Goal: Task Accomplishment & Management: Complete application form

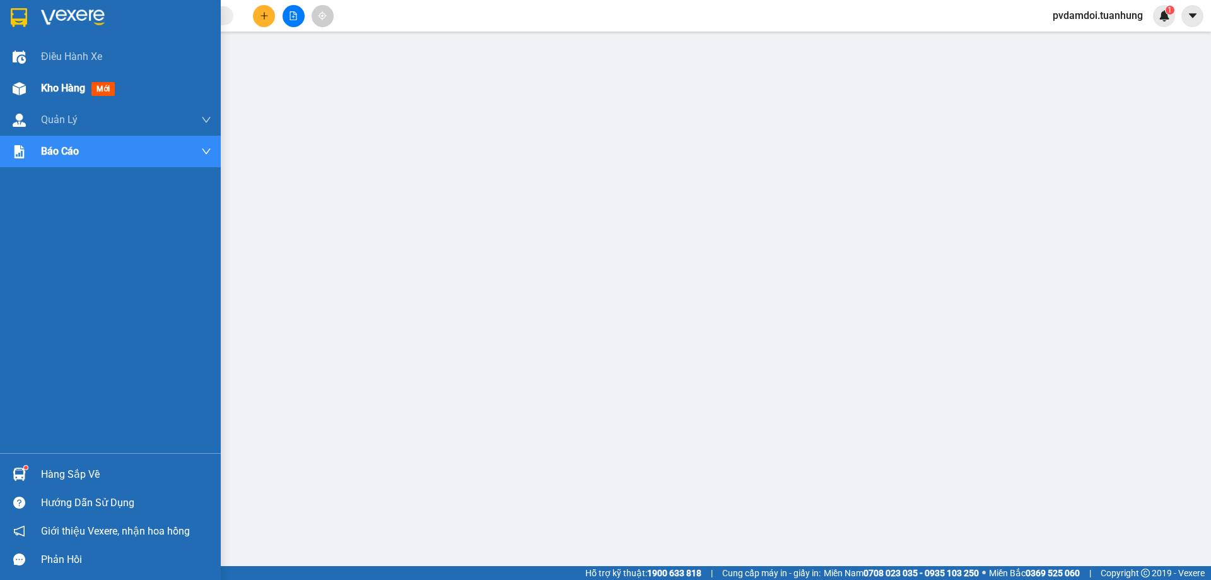
click at [29, 93] on div at bounding box center [19, 89] width 22 height 22
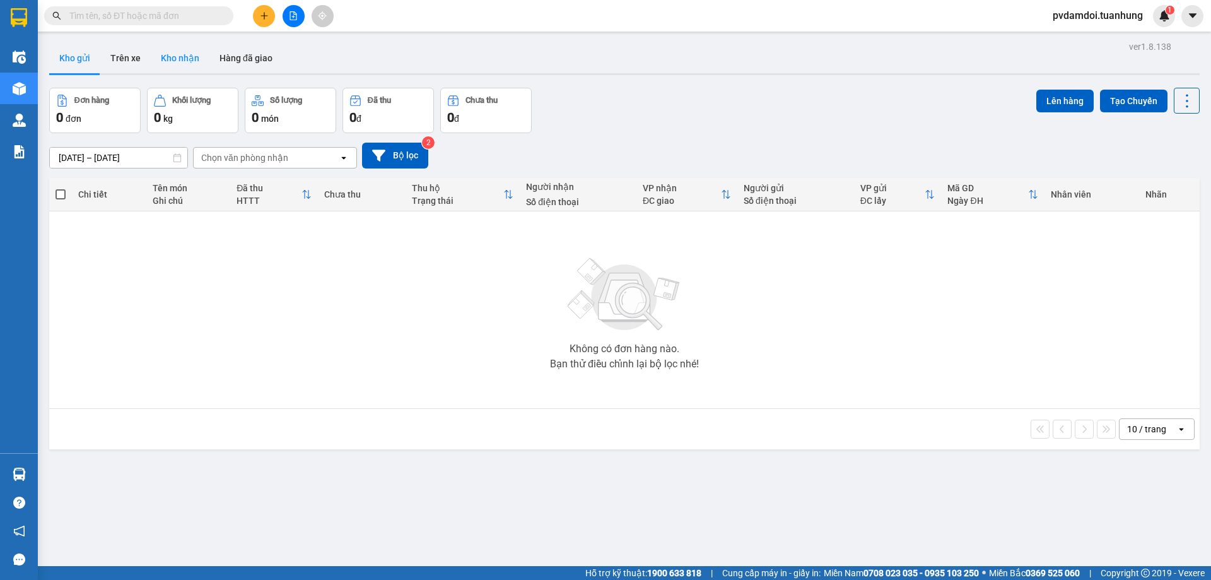
click at [185, 71] on button "Kho nhận" at bounding box center [180, 58] width 59 height 30
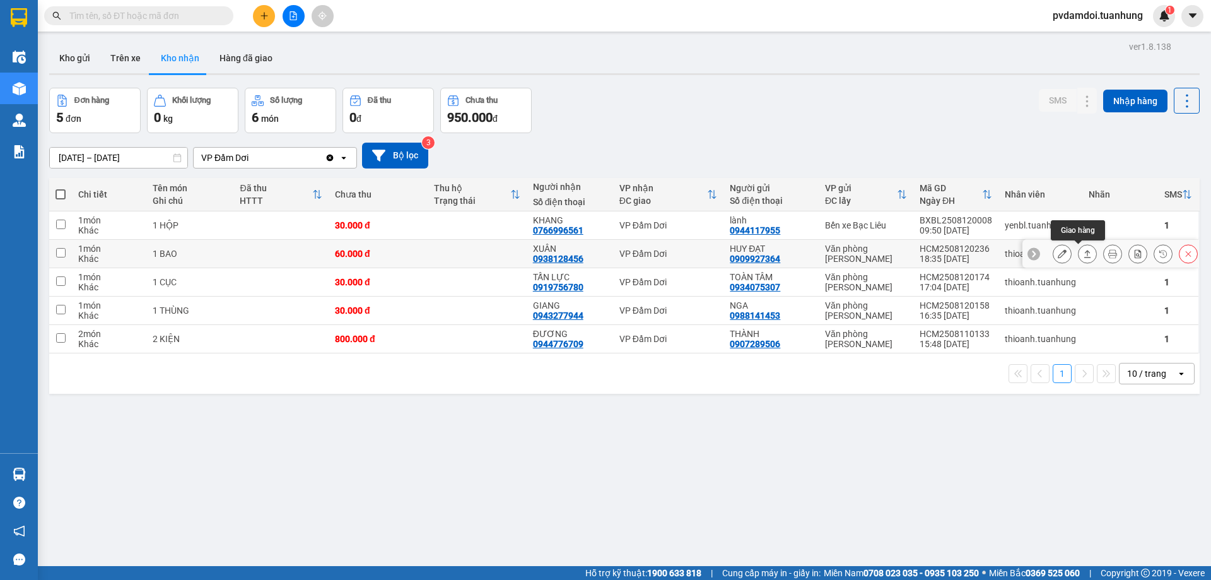
click at [1083, 251] on icon at bounding box center [1087, 253] width 9 height 9
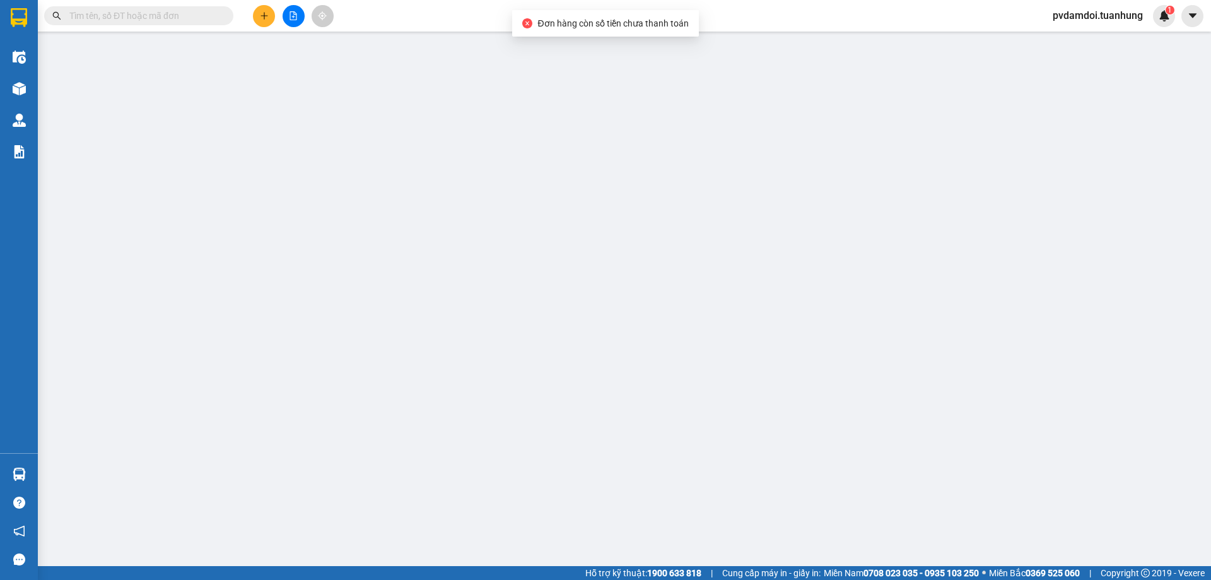
type input "0909927364"
type input "HUY ĐẠT"
type input "0938128456"
type input "XUÂN"
type input "60.000"
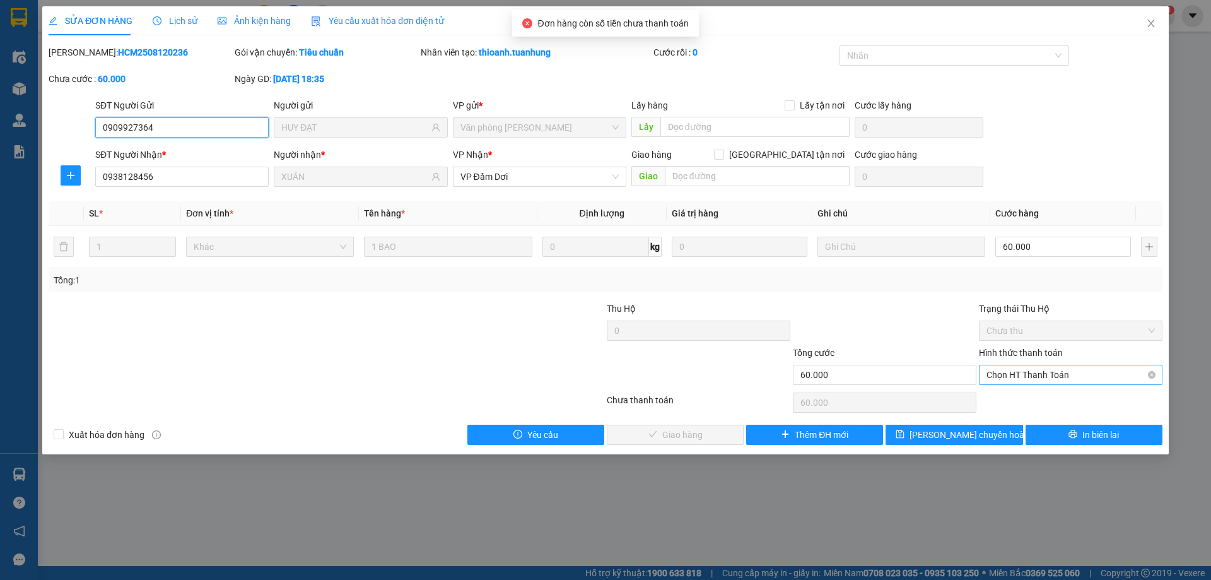
click at [1068, 369] on span "Chọn HT Thanh Toán" at bounding box center [1071, 374] width 168 height 19
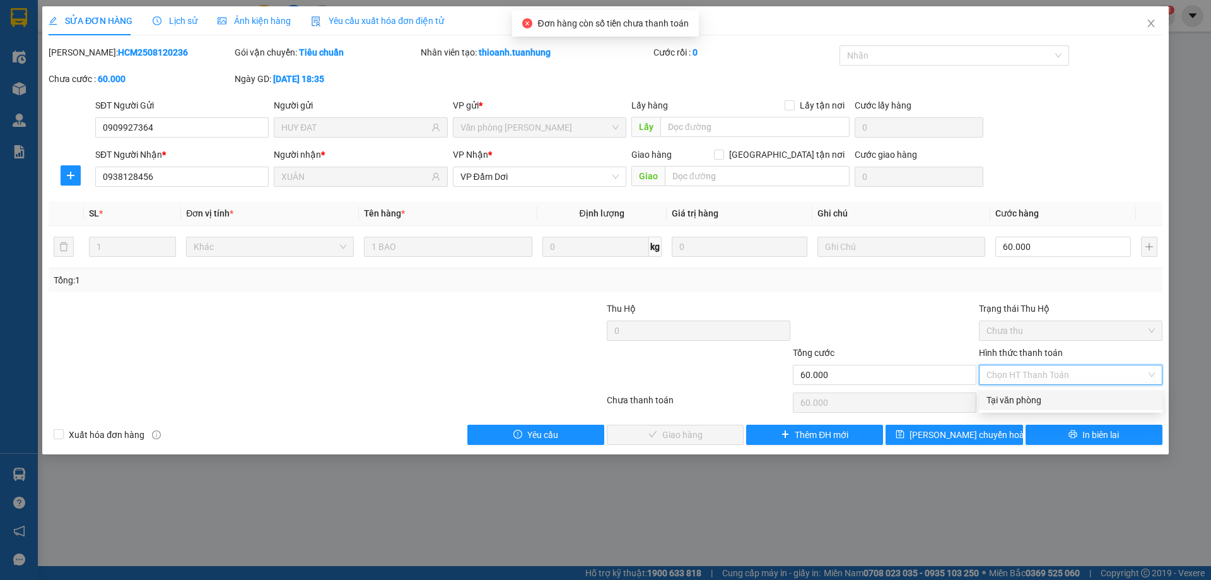
drag, startPoint x: 1059, startPoint y: 397, endPoint x: 1051, endPoint y: 397, distance: 7.6
click at [1055, 397] on div "Tại văn phòng" at bounding box center [1071, 400] width 168 height 14
type input "0"
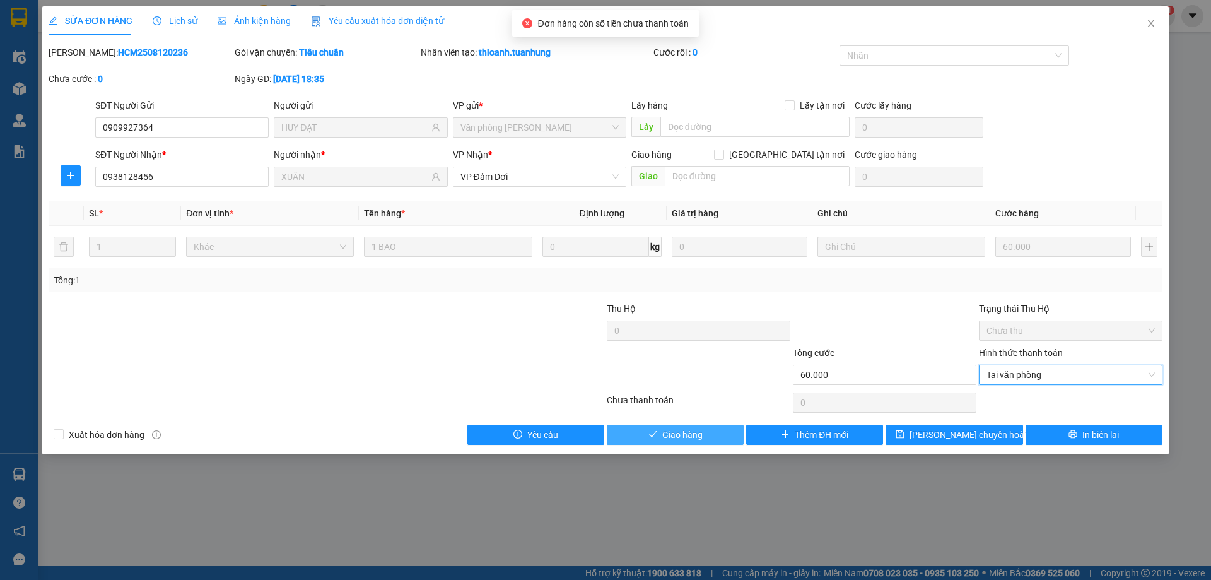
click at [688, 436] on span "Giao hàng" at bounding box center [683, 435] width 40 height 14
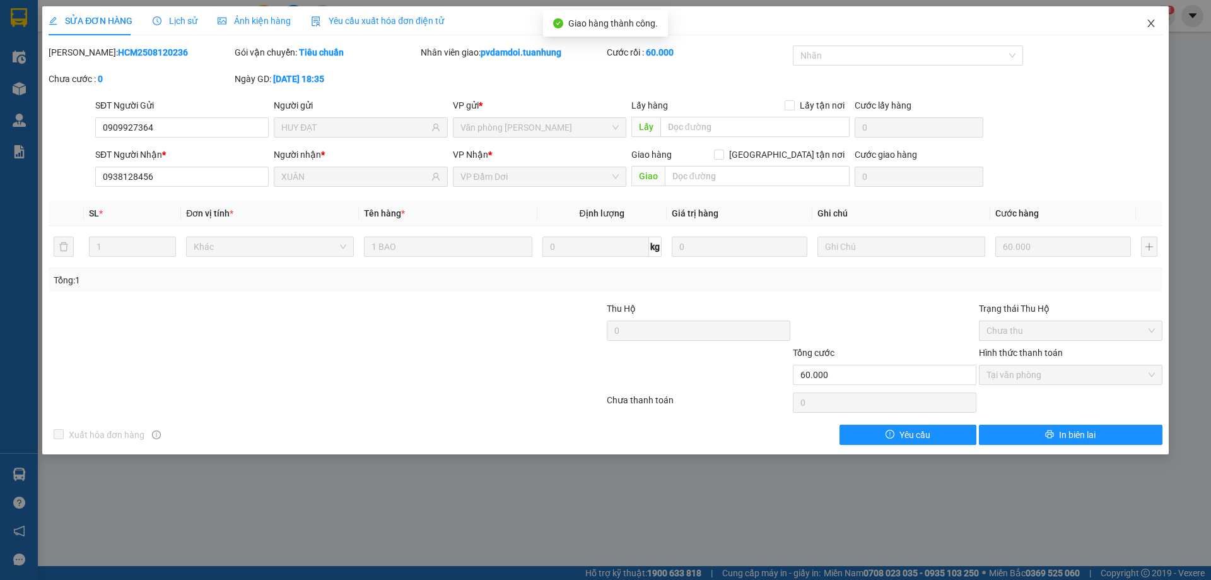
click at [1154, 32] on span "Close" at bounding box center [1151, 23] width 35 height 35
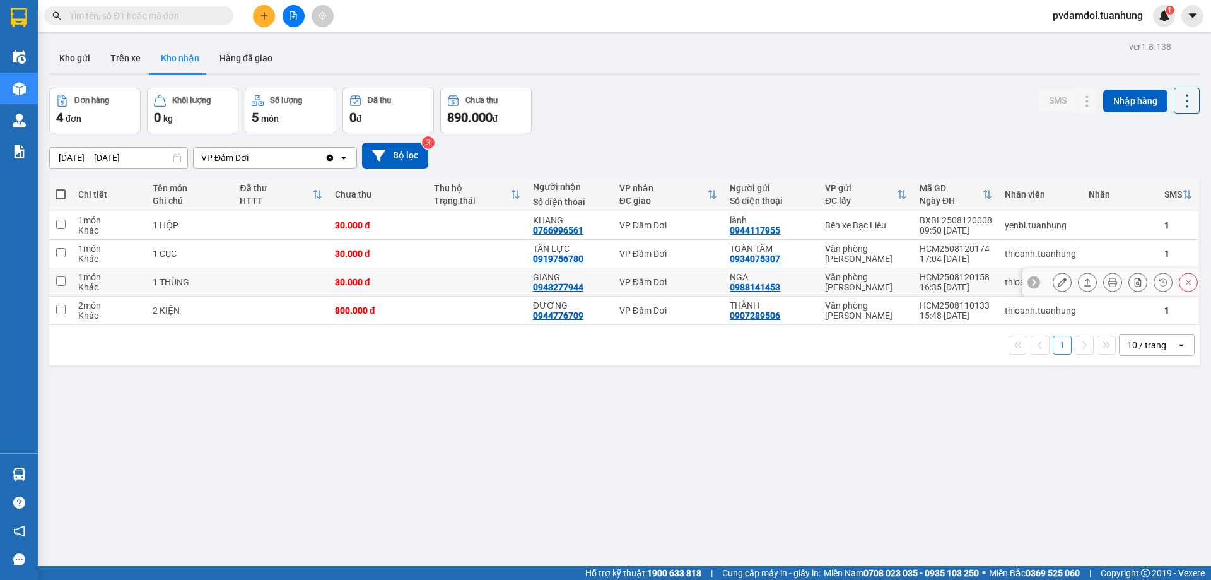
click at [1083, 281] on icon at bounding box center [1087, 282] width 9 height 9
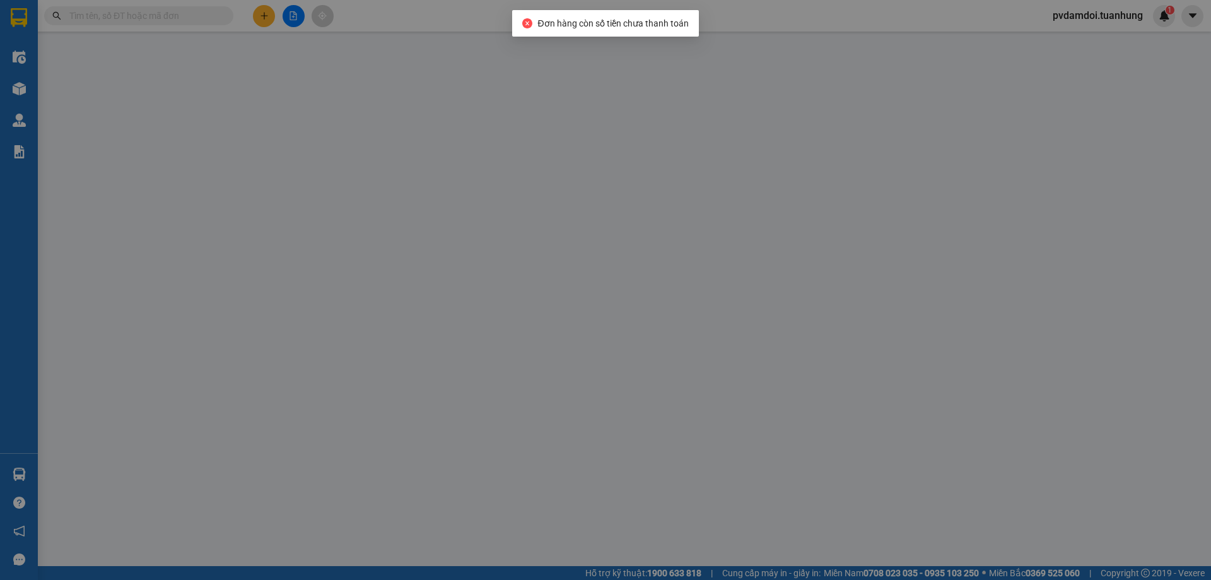
type input "0988141453"
type input "NGA"
type input "0943277944"
type input "GIANG"
type input "30.000"
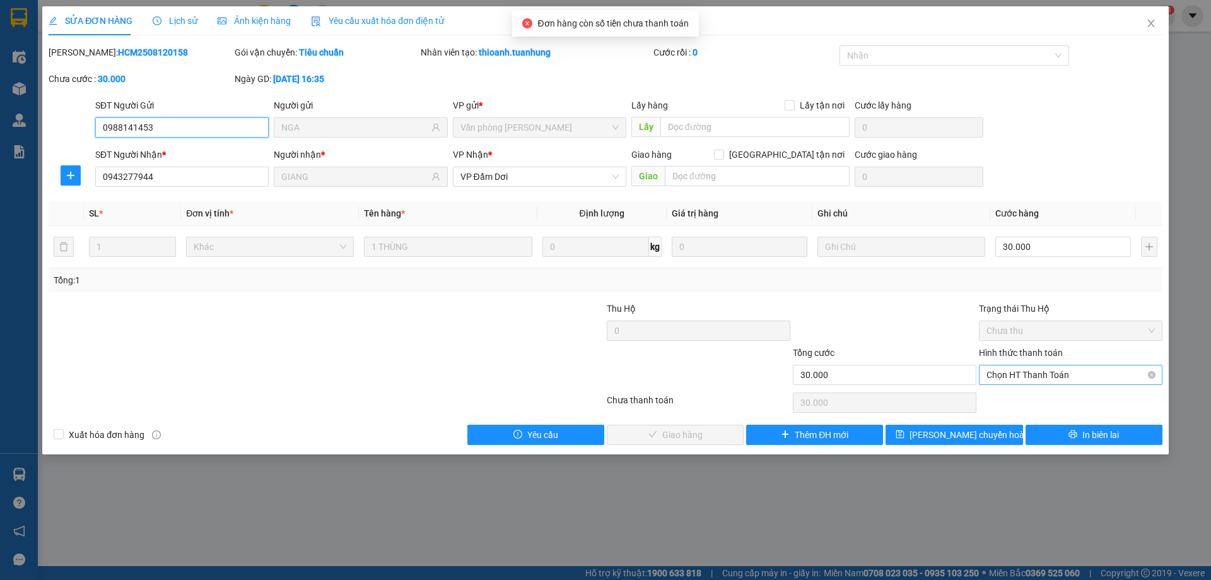
click at [1040, 379] on span "Chọn HT Thanh Toán" at bounding box center [1071, 374] width 168 height 19
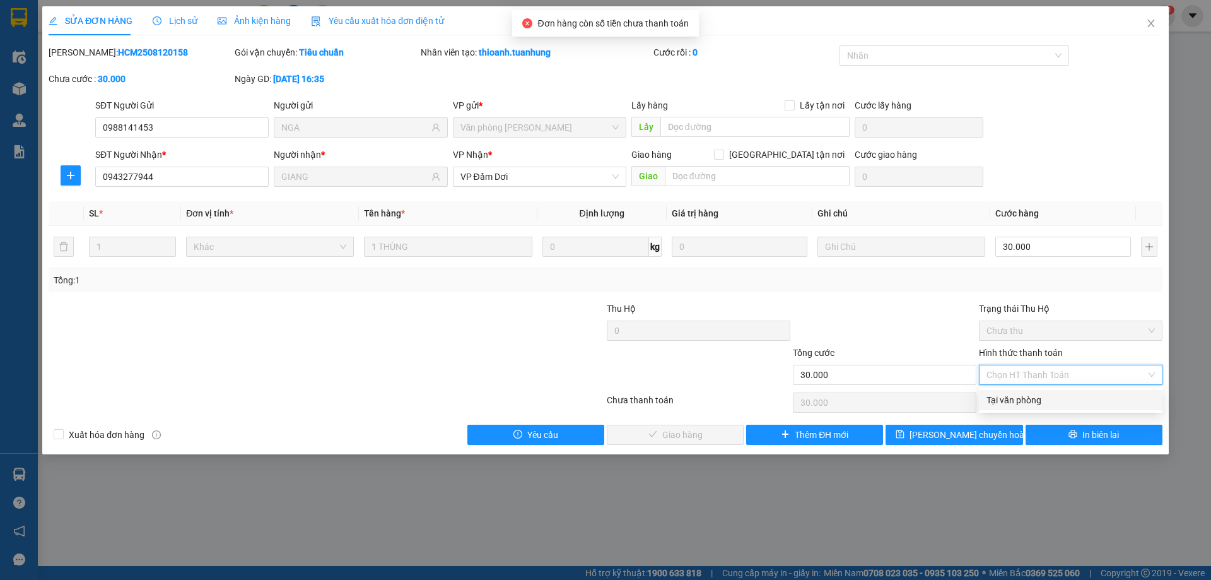
click at [1039, 402] on div "Tại văn phòng" at bounding box center [1071, 400] width 168 height 14
type input "0"
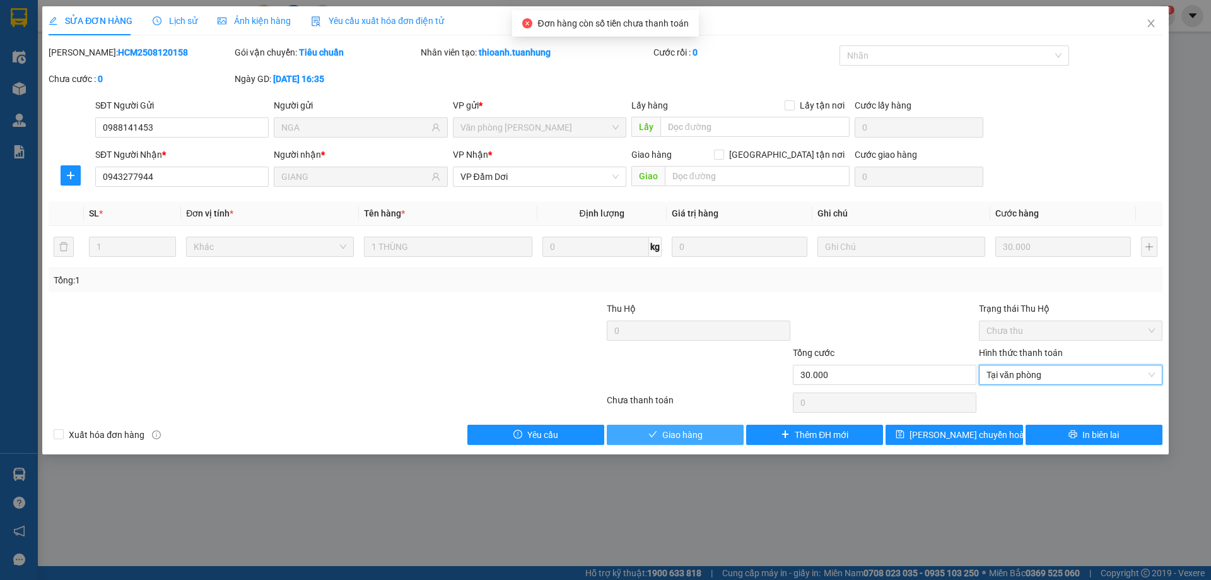
drag, startPoint x: 704, startPoint y: 436, endPoint x: 721, endPoint y: 420, distance: 23.7
click at [700, 429] on button "Giao hàng" at bounding box center [675, 435] width 137 height 20
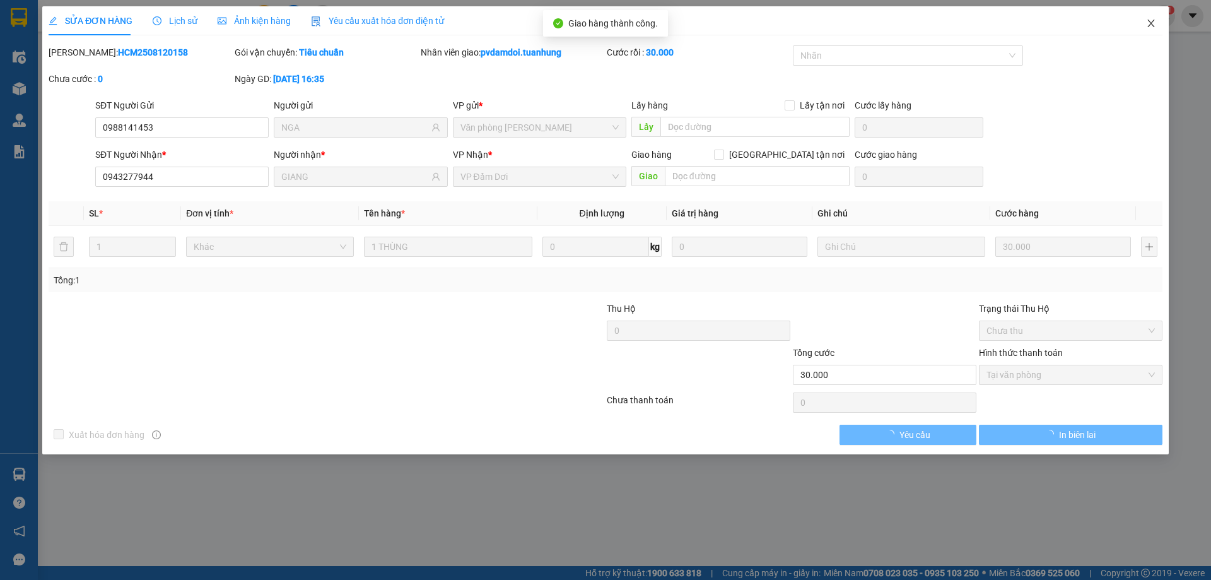
click at [1145, 22] on span "Close" at bounding box center [1151, 23] width 35 height 35
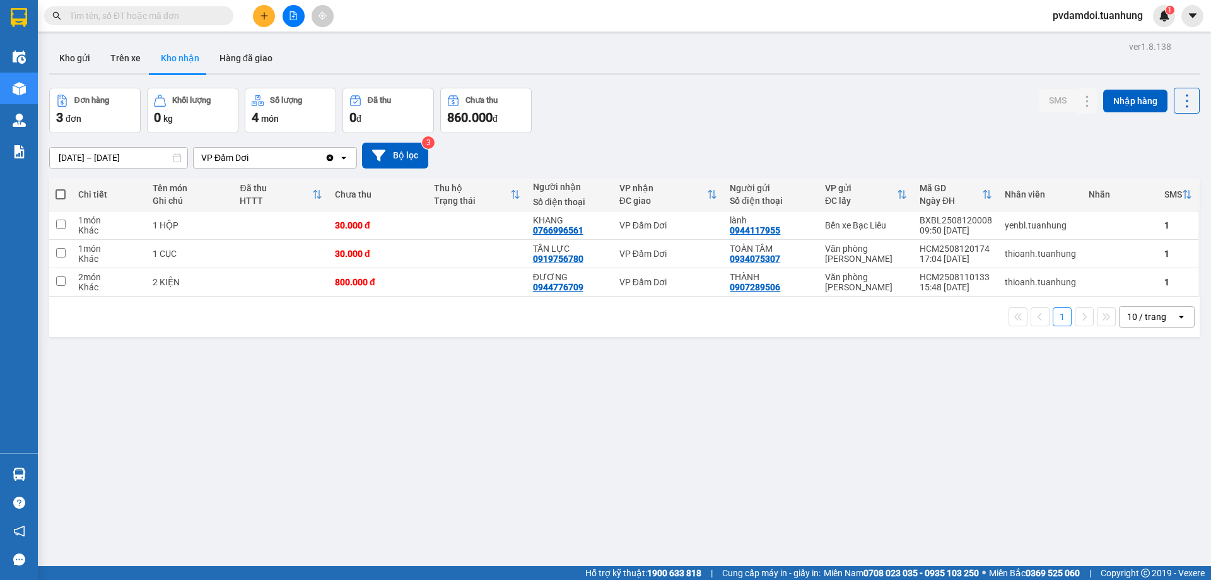
click at [263, 16] on icon "plus" at bounding box center [264, 15] width 7 height 1
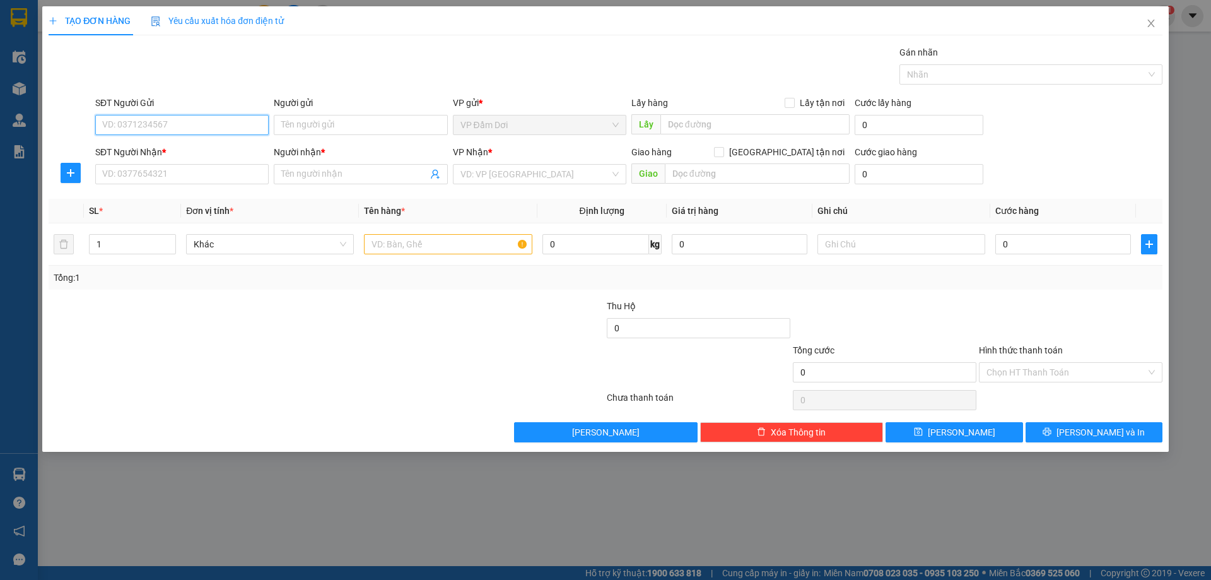
click at [153, 126] on input "SĐT Người Gửi" at bounding box center [182, 125] width 174 height 20
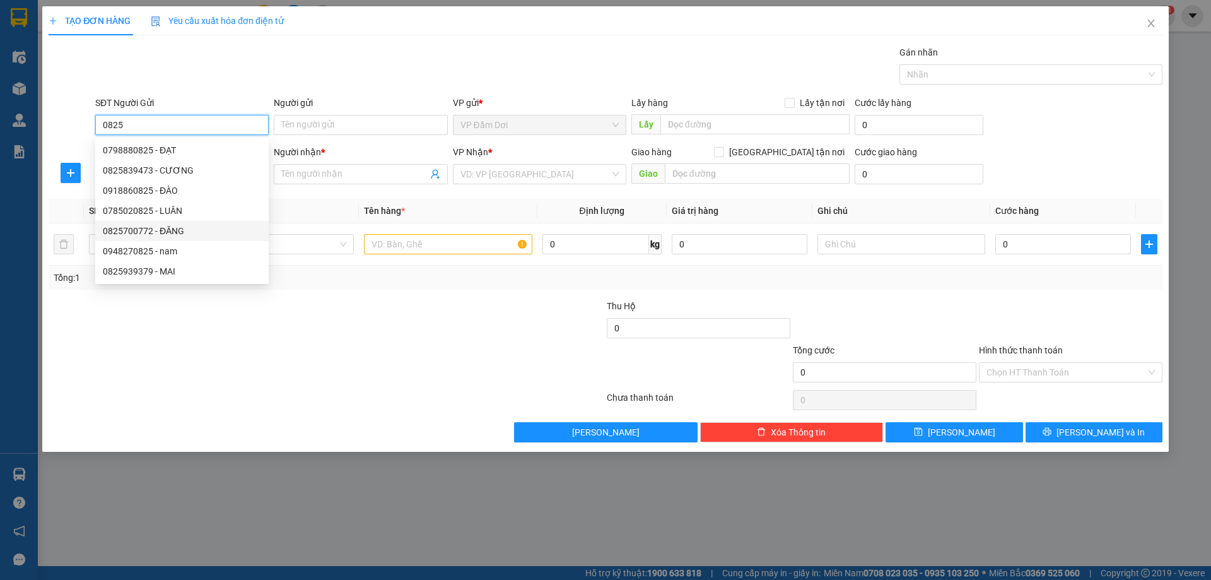
click at [175, 228] on div "0825700772 - ĐĂNG" at bounding box center [182, 231] width 158 height 14
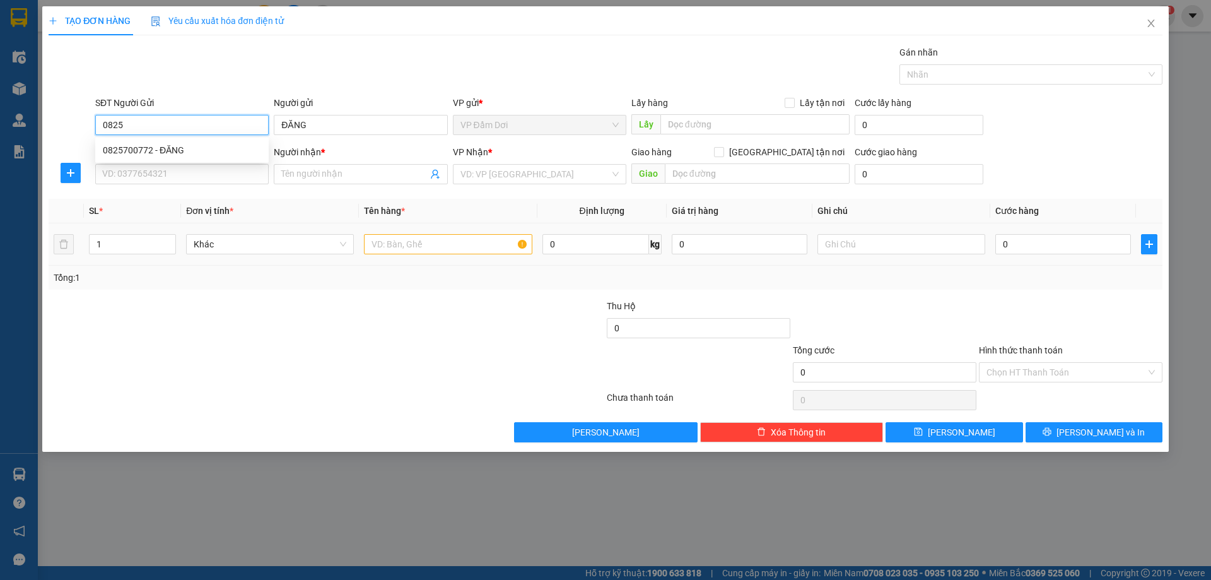
type input "0825700772"
type input "ĐĂNG"
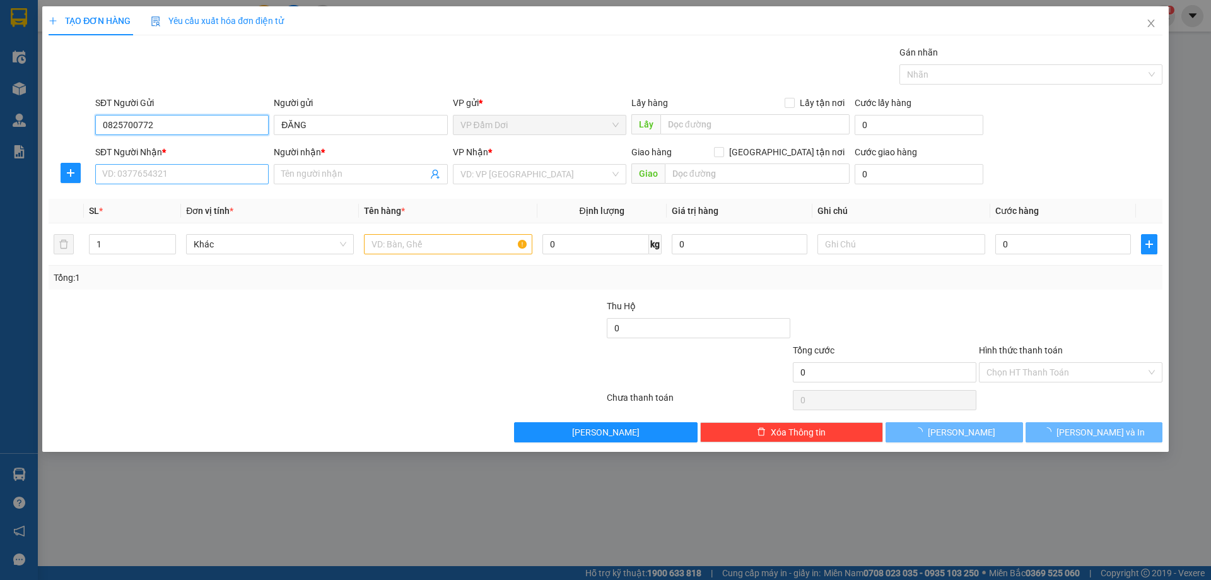
type input "0825700772"
click at [160, 172] on input "SĐT Người Nhận *" at bounding box center [182, 174] width 174 height 20
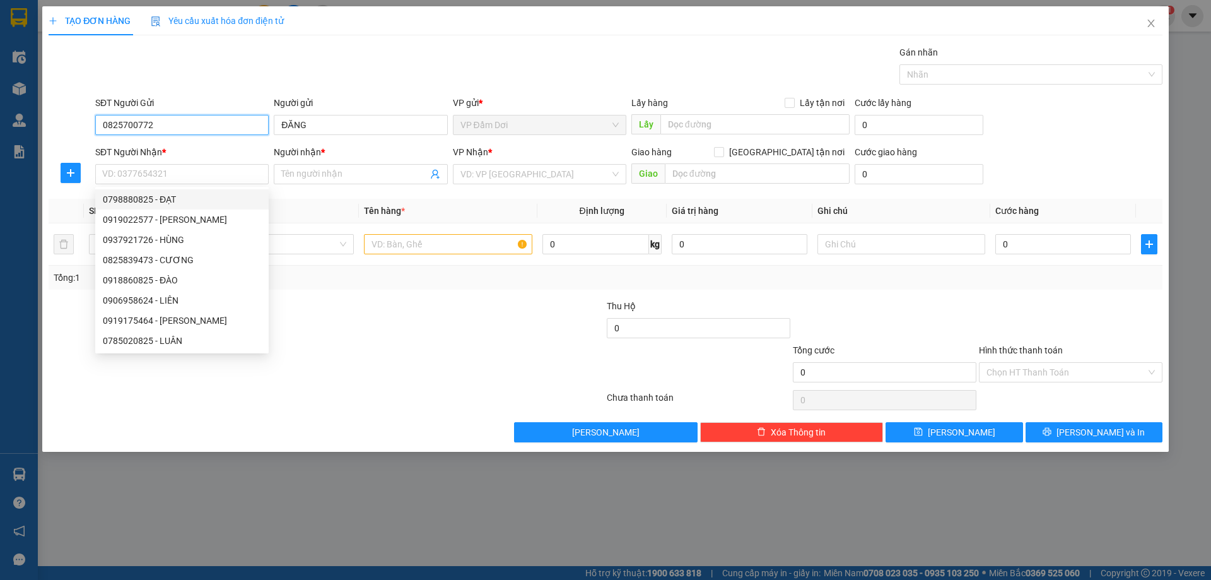
click at [172, 123] on input "0825700772" at bounding box center [182, 125] width 174 height 20
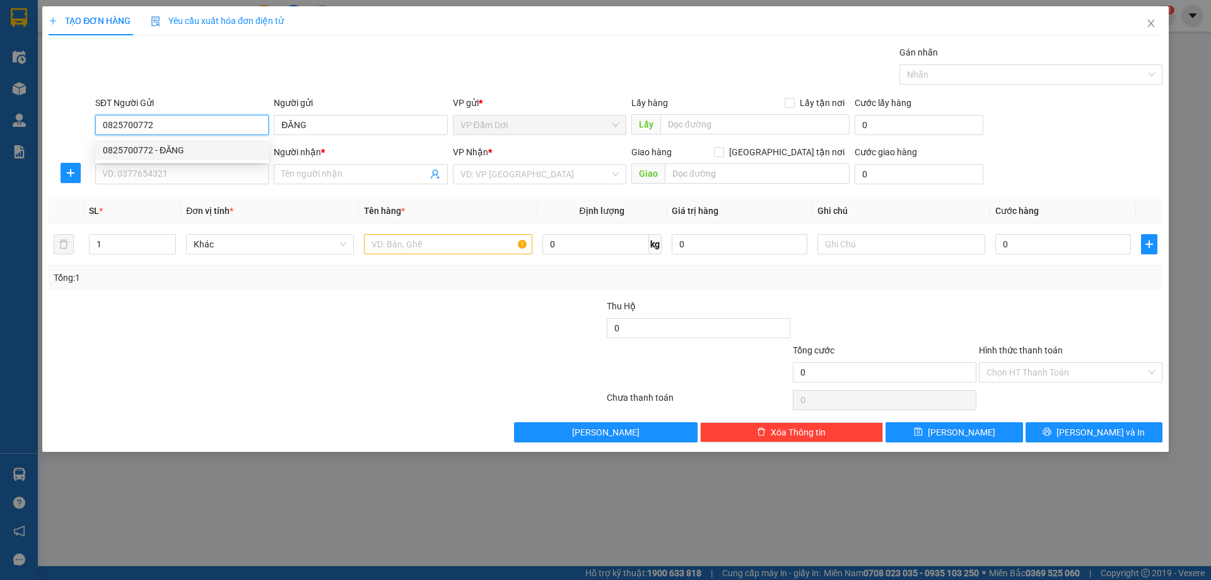
click at [187, 133] on input "0825700772" at bounding box center [182, 125] width 174 height 20
click at [183, 153] on div "0825700772 - ĐĂNG" at bounding box center [182, 150] width 158 height 14
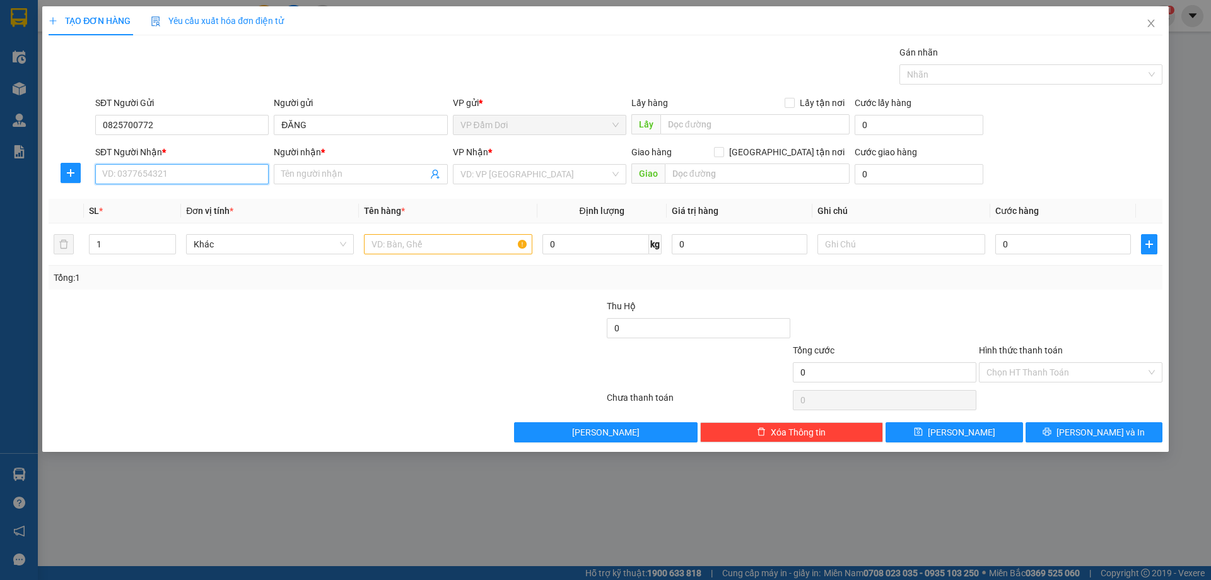
click at [174, 166] on input "SĐT Người Nhận *" at bounding box center [182, 174] width 174 height 20
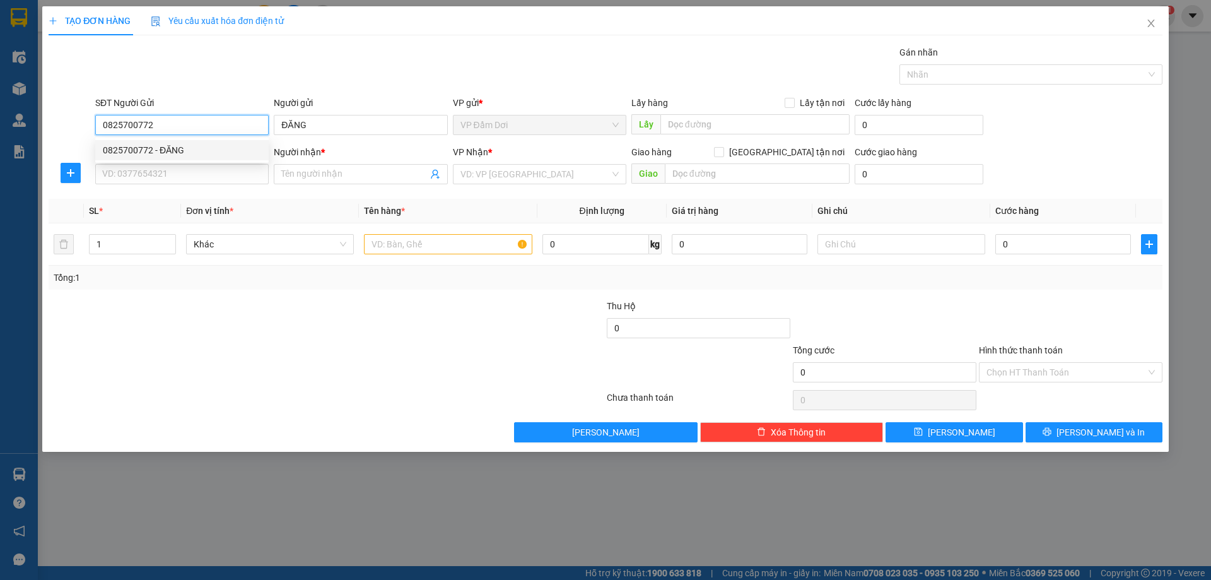
drag, startPoint x: 155, startPoint y: 124, endPoint x: 72, endPoint y: 133, distance: 83.1
click at [74, 138] on div "SĐT Người Gửi 0825700772 Người gửi ĐĂNG VP gửi * VP Đầm Dơi Lấy hàng Lấy tận nơ…" at bounding box center [605, 118] width 1117 height 44
click at [1155, 27] on icon "close" at bounding box center [1151, 23] width 10 height 10
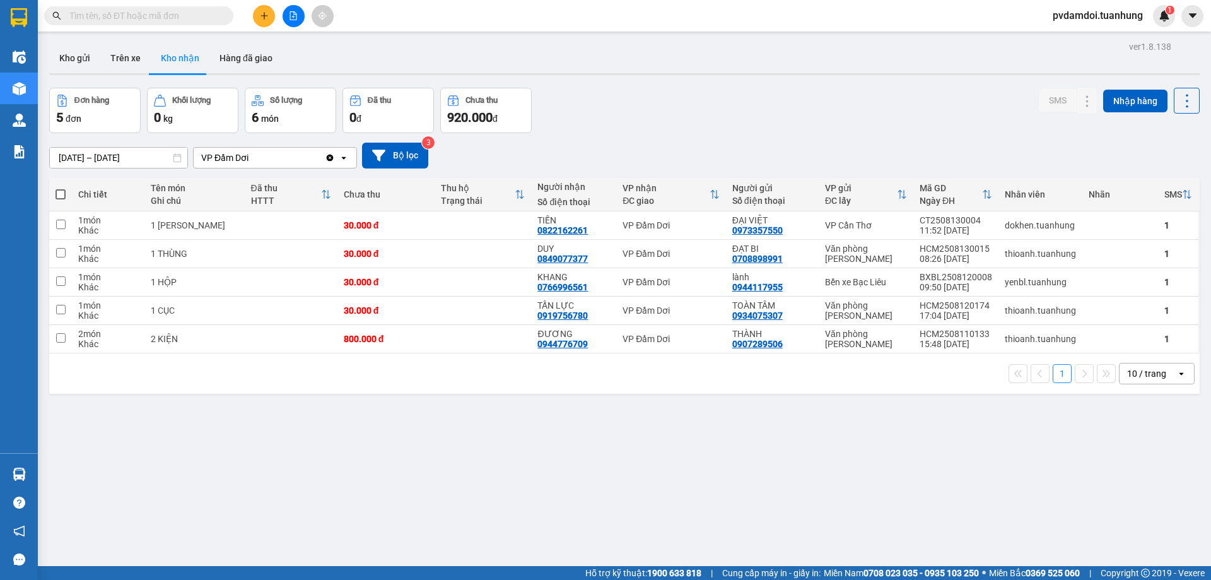
click at [272, 17] on button at bounding box center [264, 16] width 22 height 22
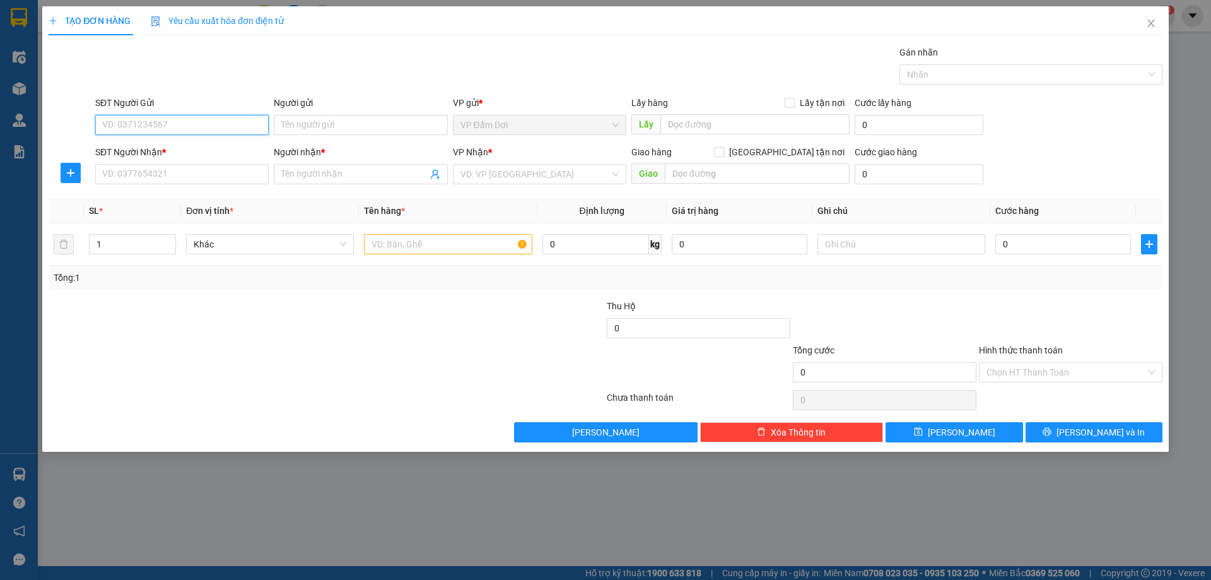
click at [175, 130] on input "SĐT Người Gửi" at bounding box center [182, 125] width 174 height 20
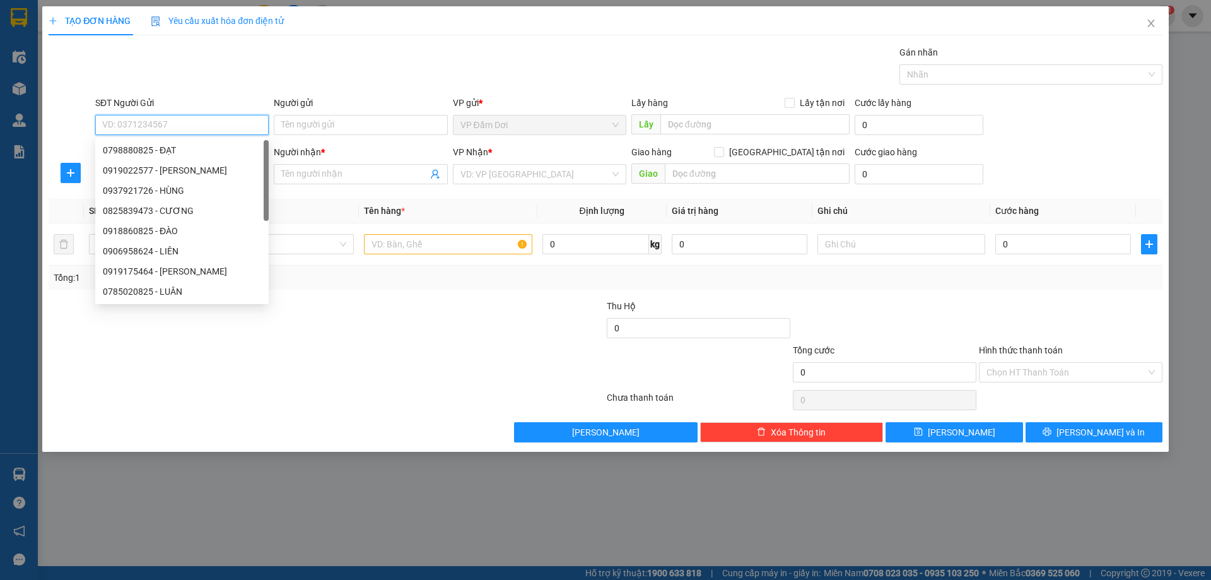
paste input "0825700772"
type input "0825700772"
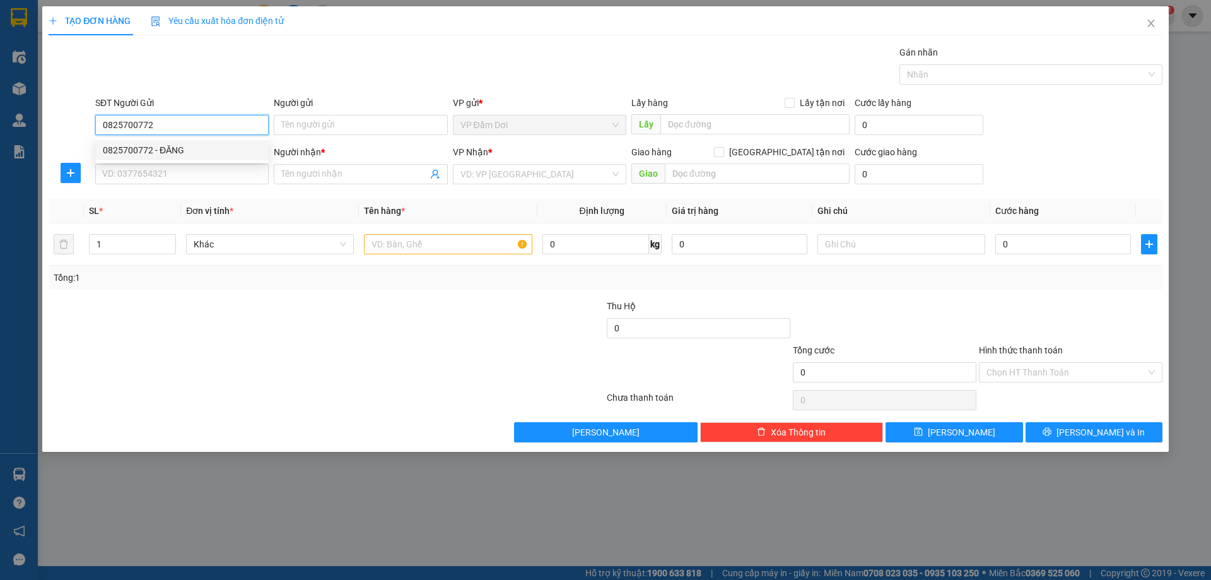
click at [157, 156] on div "0825700772 - ĐĂNG" at bounding box center [182, 150] width 158 height 14
type input "ĐĂNG"
type input "0825700772"
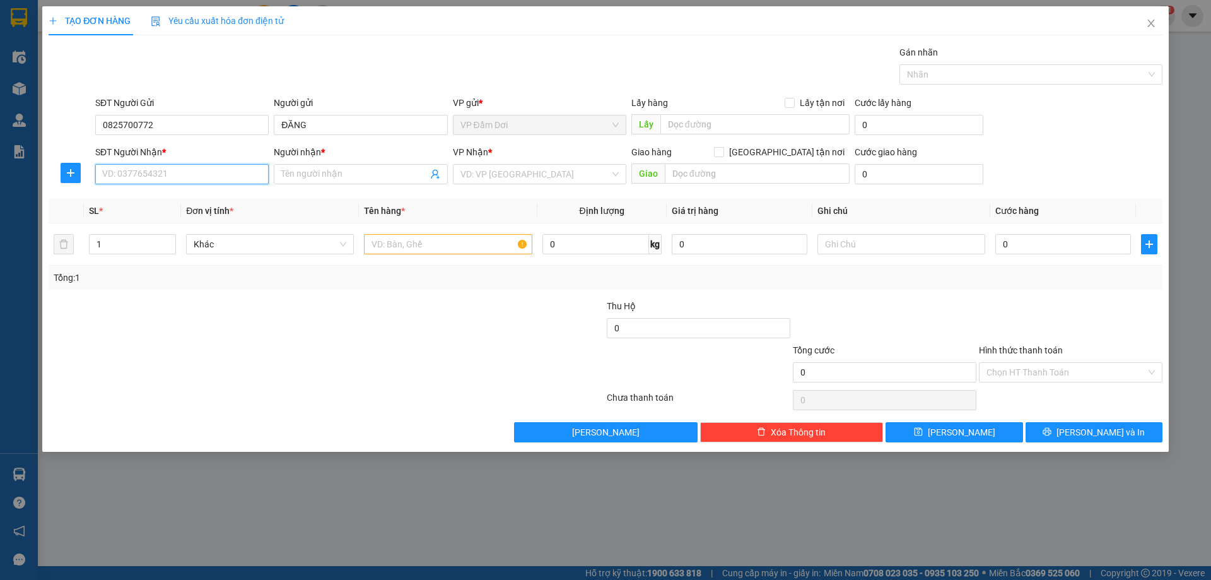
click at [182, 176] on input "SĐT Người Nhận *" at bounding box center [182, 174] width 174 height 20
click at [172, 213] on div "0918693299 - SƠN" at bounding box center [182, 220] width 158 height 14
type input "0918693299"
type input "SƠN"
drag, startPoint x: 165, startPoint y: 247, endPoint x: 142, endPoint y: 266, distance: 29.6
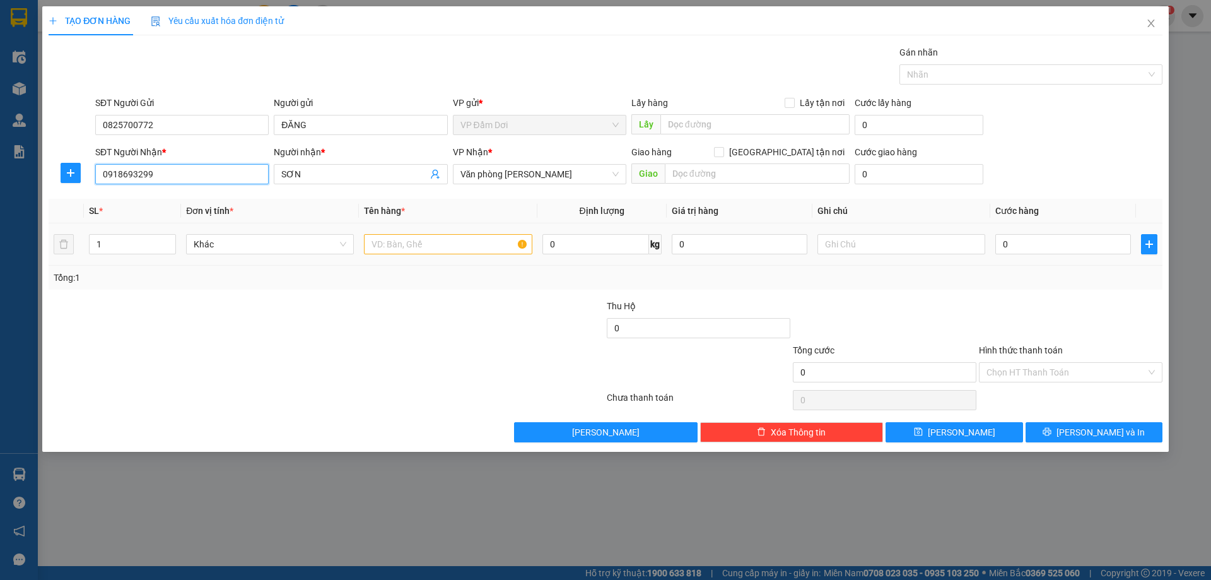
click at [148, 263] on td "1" at bounding box center [132, 244] width 97 height 42
click at [159, 244] on input "1" at bounding box center [133, 244] width 86 height 19
type input "2"
click at [397, 252] on input "text" at bounding box center [448, 244] width 168 height 20
type input "2 THÙNG"
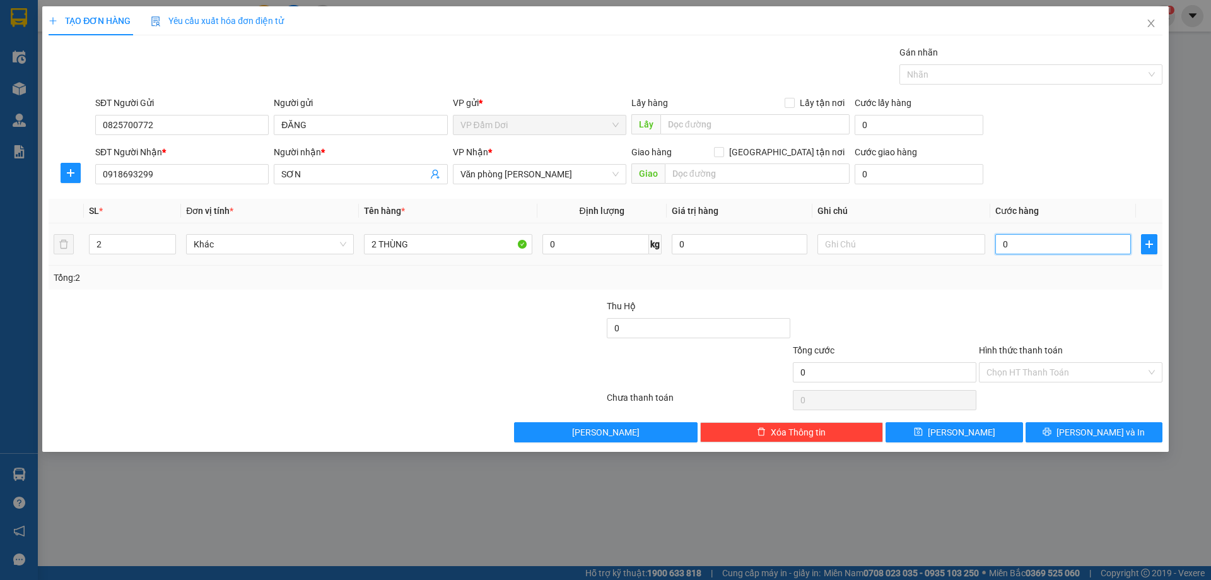
click at [1000, 244] on input "0" at bounding box center [1064, 244] width 136 height 20
type input "0.087"
type input "87"
type input "008"
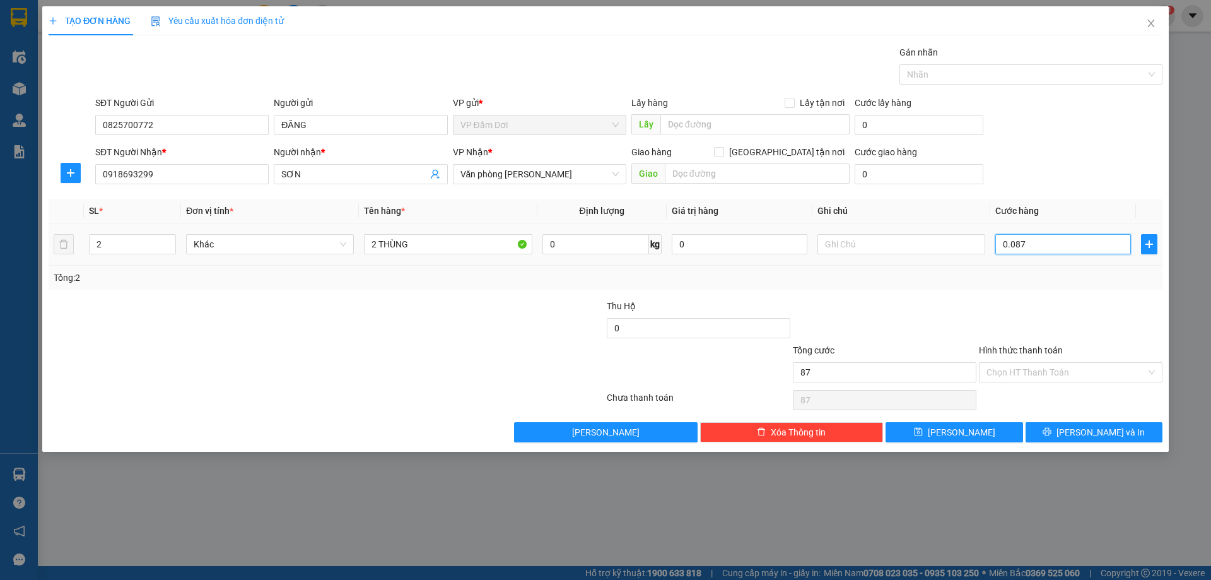
type input "8"
type input "00"
type input "0"
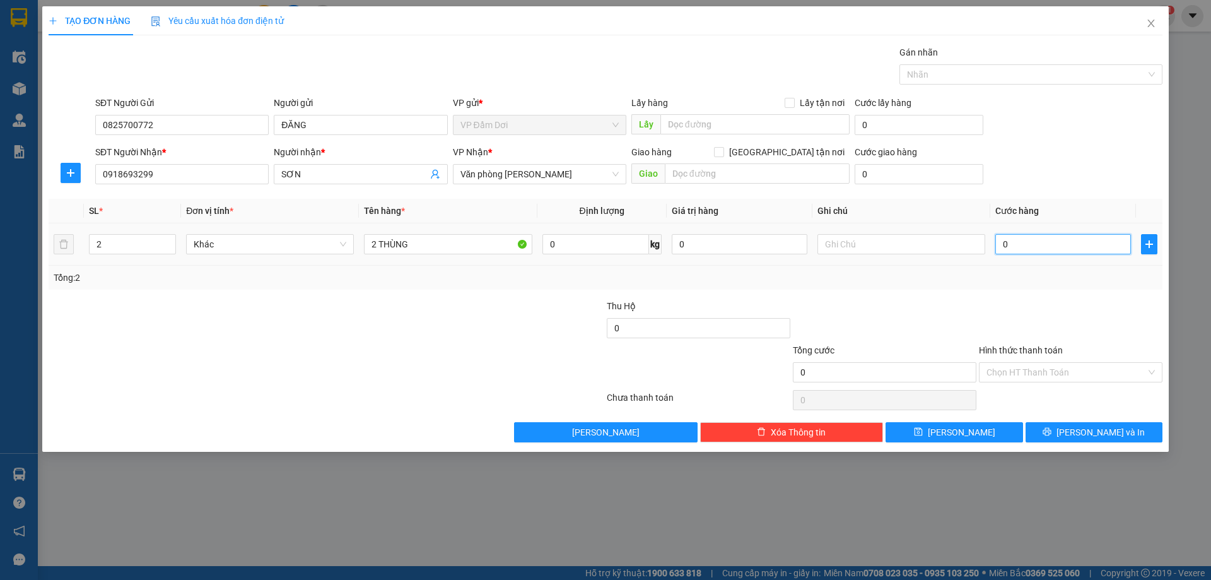
type input "008"
type input "8"
type input "0.080"
type input "80"
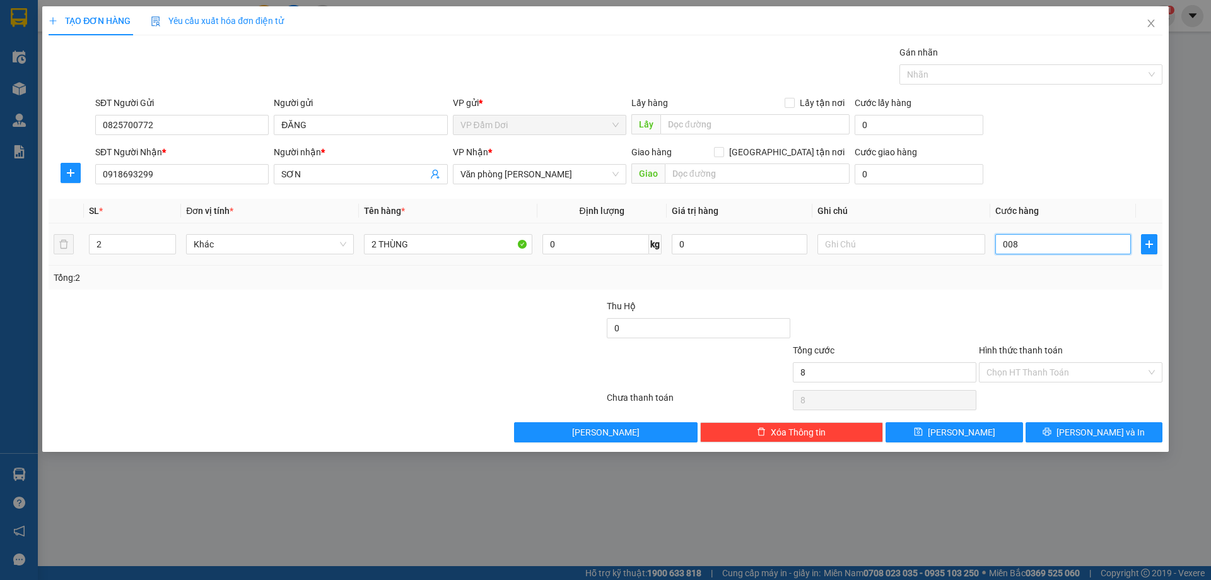
type input "80"
drag, startPoint x: 925, startPoint y: 268, endPoint x: 933, endPoint y: 265, distance: 8.2
click at [926, 266] on div "Tổng: 2" at bounding box center [606, 278] width 1114 height 24
type input "80.000"
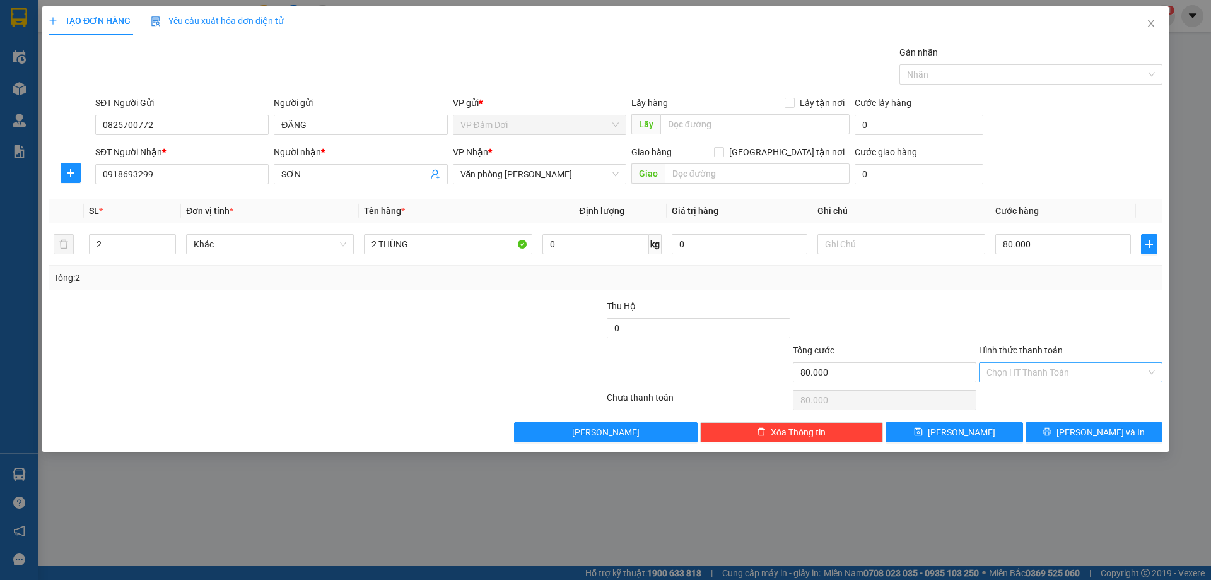
click at [1042, 377] on input "Hình thức thanh toán" at bounding box center [1067, 372] width 160 height 19
click at [1047, 394] on div "Tại văn phòng" at bounding box center [1071, 398] width 168 height 14
type input "0"
click at [1068, 440] on button "Lưu và In" at bounding box center [1094, 432] width 137 height 20
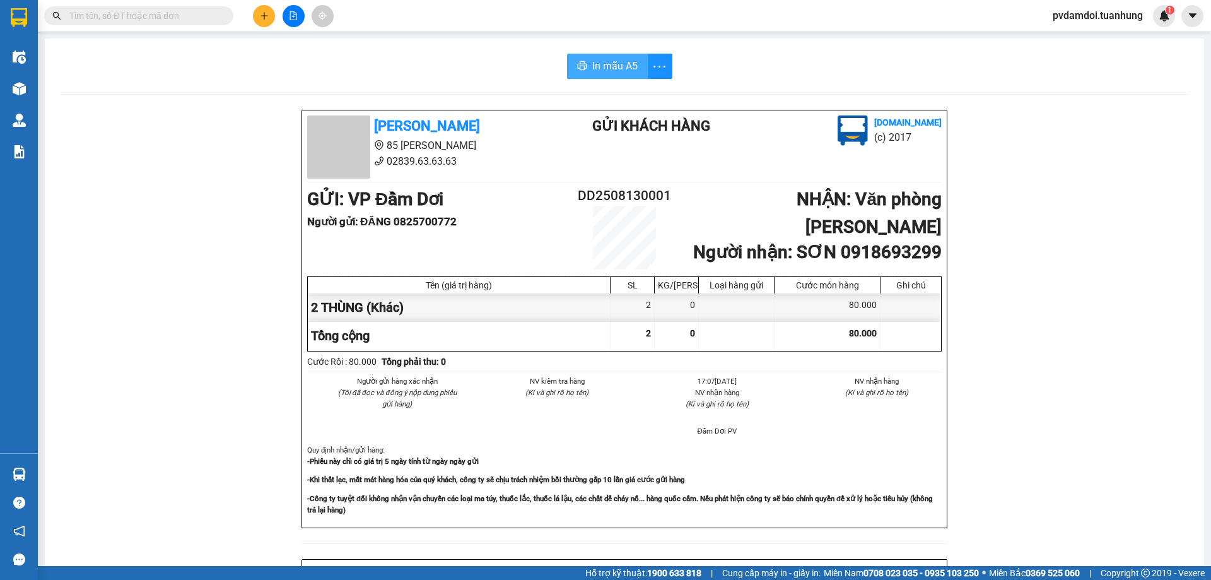
click at [625, 66] on span "In mẫu A5" at bounding box center [614, 66] width 45 height 16
click at [606, 64] on span "In mẫu A5" at bounding box center [614, 66] width 45 height 16
